Goal: Information Seeking & Learning: Find specific fact

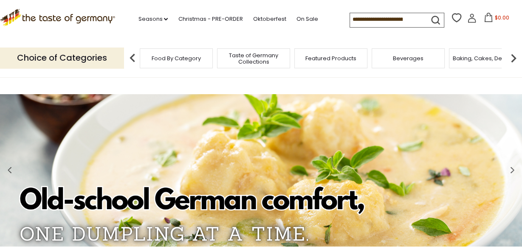
click at [509, 58] on img at bounding box center [513, 58] width 17 height 17
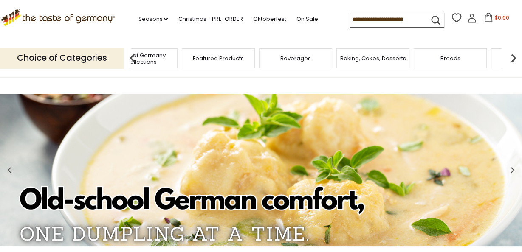
click at [508, 57] on img at bounding box center [513, 58] width 17 height 17
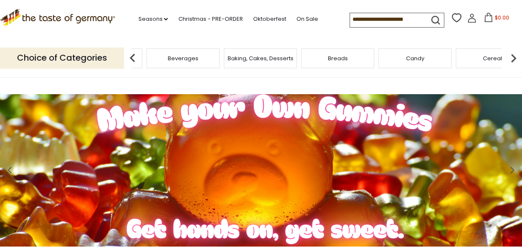
click at [130, 59] on img at bounding box center [132, 58] width 17 height 17
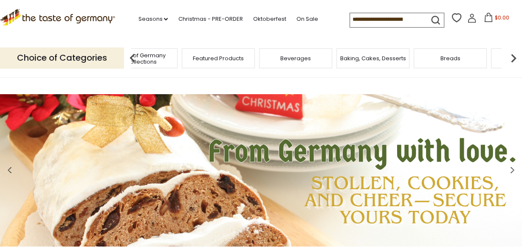
click at [129, 57] on img at bounding box center [132, 58] width 17 height 17
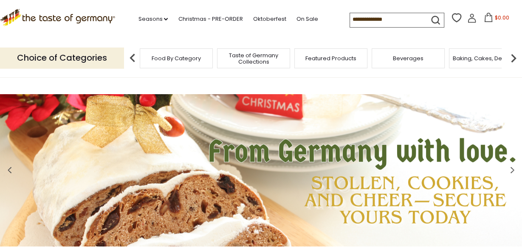
click at [180, 55] on span "Food By Category" at bounding box center [176, 58] width 49 height 6
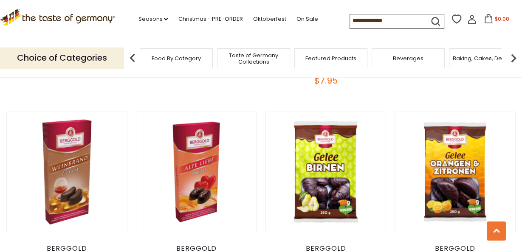
scroll to position [278, 0]
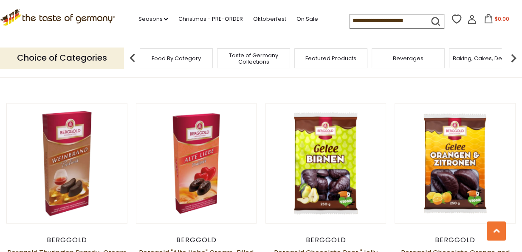
click at [390, 19] on input at bounding box center [386, 20] width 72 height 12
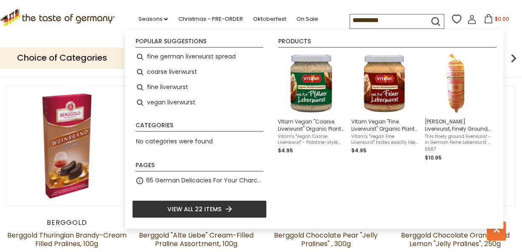
scroll to position [296, 0]
type input "**********"
click at [222, 207] on li "View all 22 items" at bounding box center [199, 209] width 135 height 18
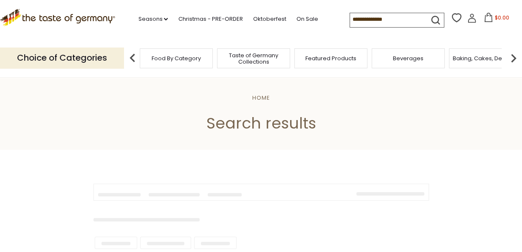
type input "**********"
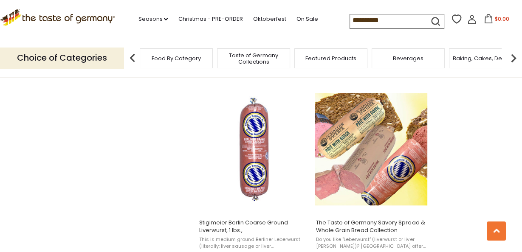
scroll to position [715, 0]
